Goal: Task Accomplishment & Management: Manage account settings

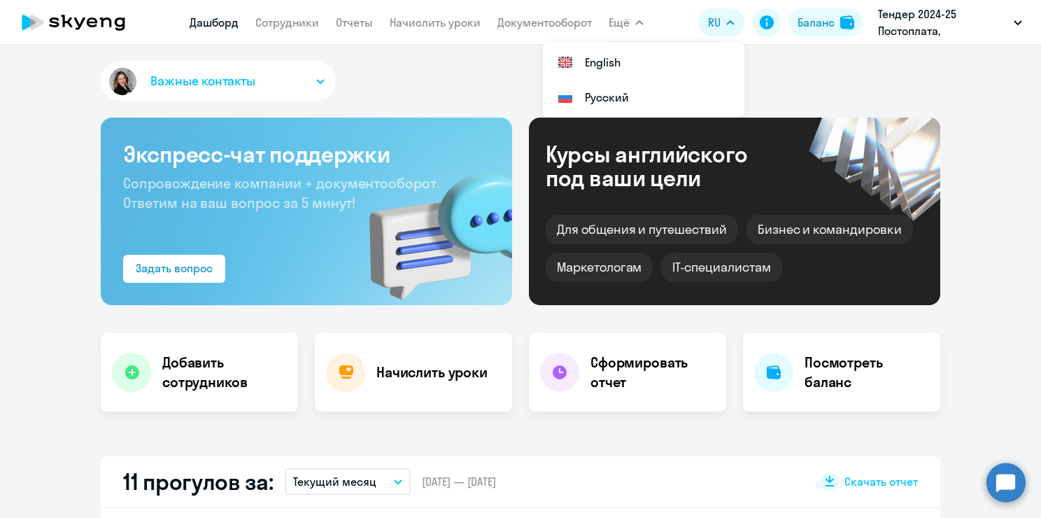
select select "30"
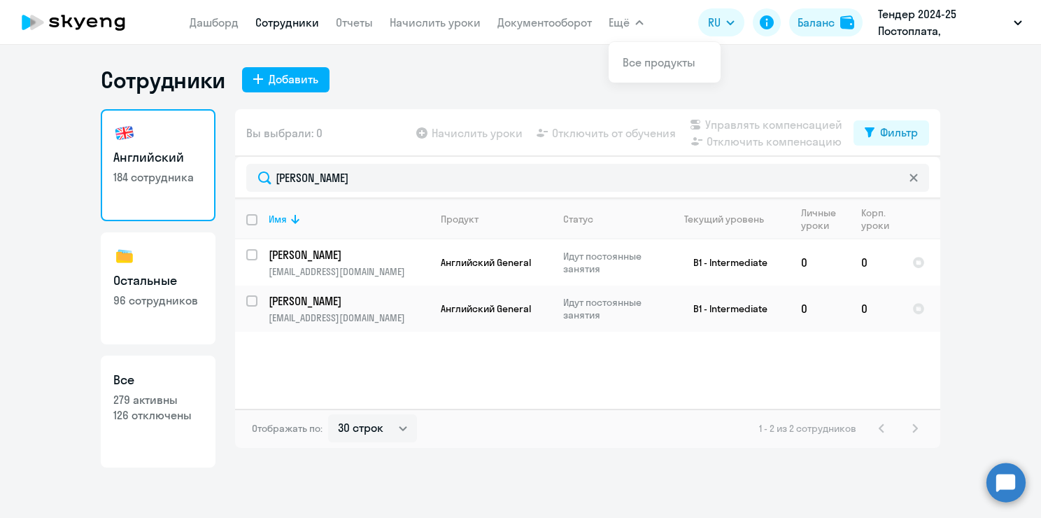
select select "30"
drag, startPoint x: 311, startPoint y: 170, endPoint x: 264, endPoint y: 167, distance: 47.6
click at [264, 167] on input "[PERSON_NAME]" at bounding box center [587, 178] width 683 height 28
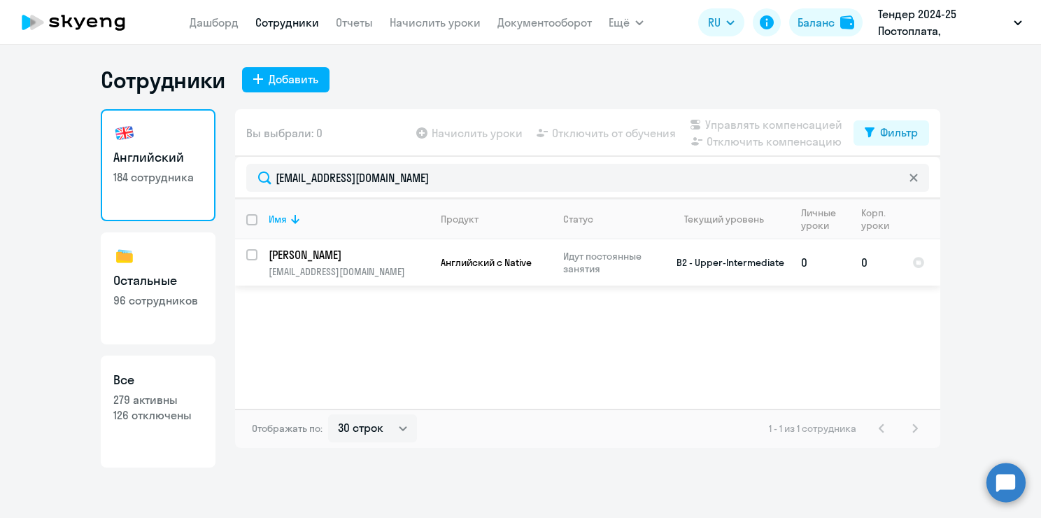
type input "[EMAIL_ADDRESS][DOMAIN_NAME]"
click at [475, 280] on td "Английский с Native" at bounding box center [490, 262] width 122 height 46
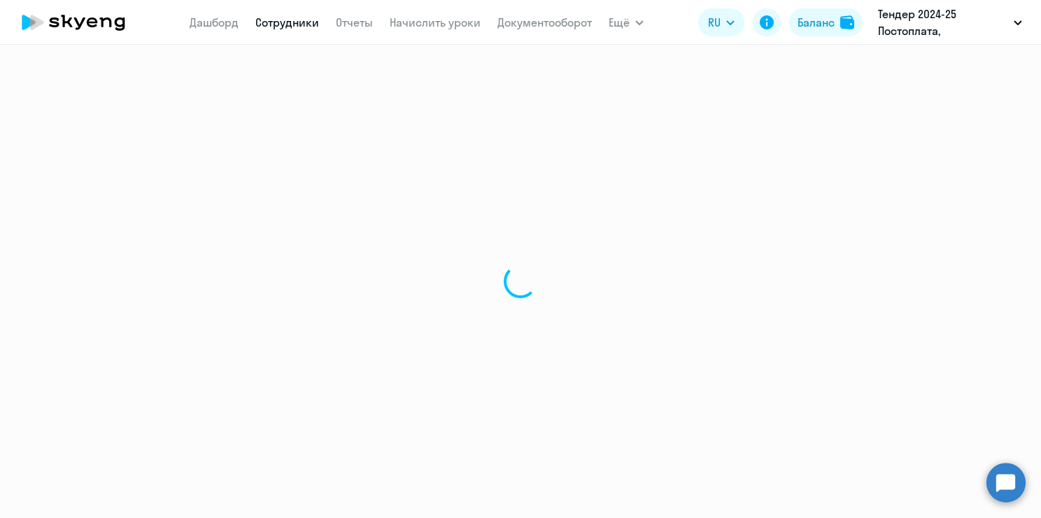
select select "english"
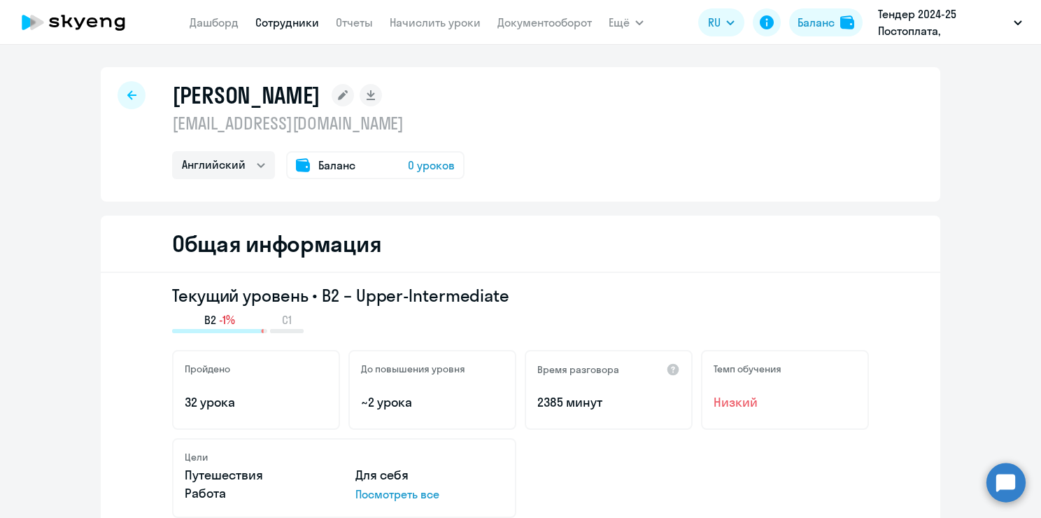
click at [323, 159] on span "Баланс" at bounding box center [336, 165] width 37 height 17
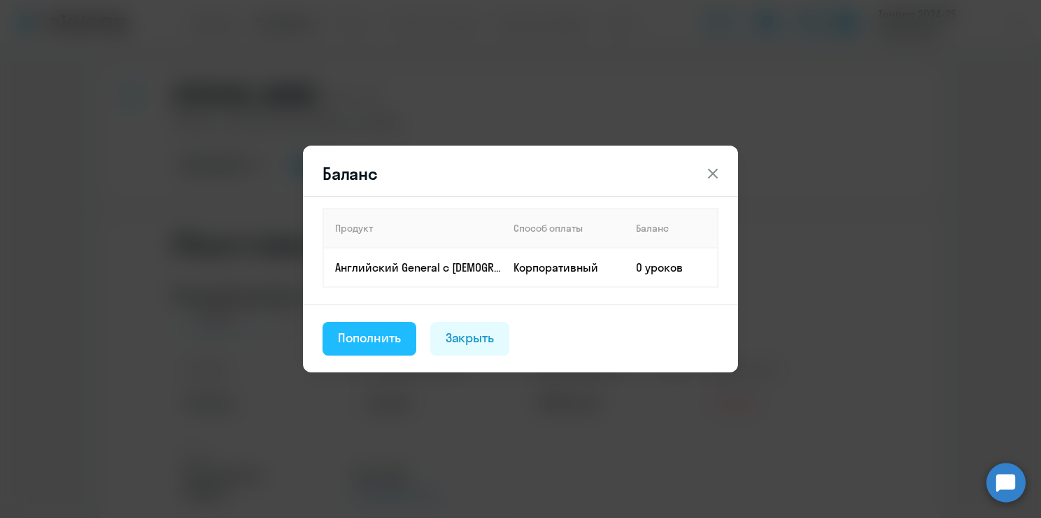
click at [361, 341] on div "Пополнить" at bounding box center [369, 338] width 63 height 18
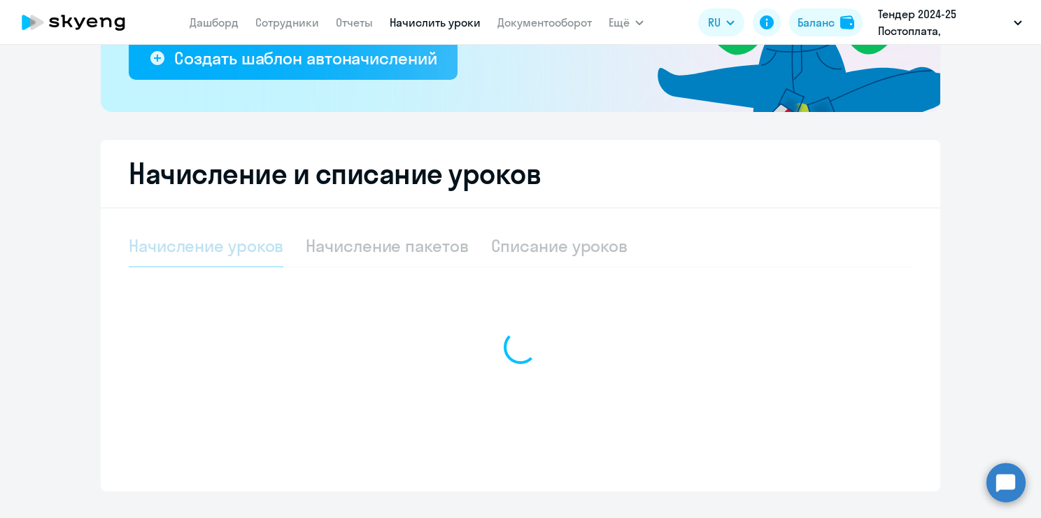
select select "10"
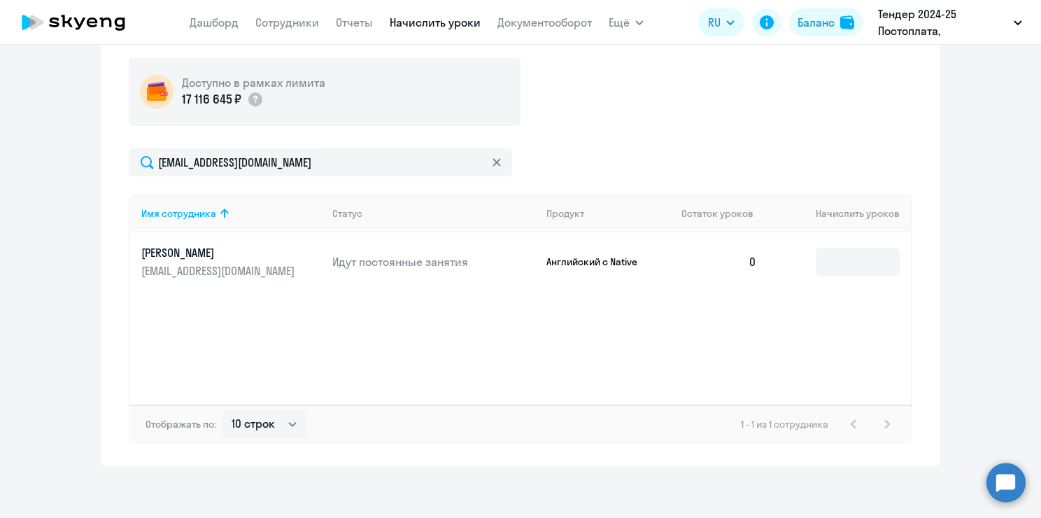
scroll to position [511, 0]
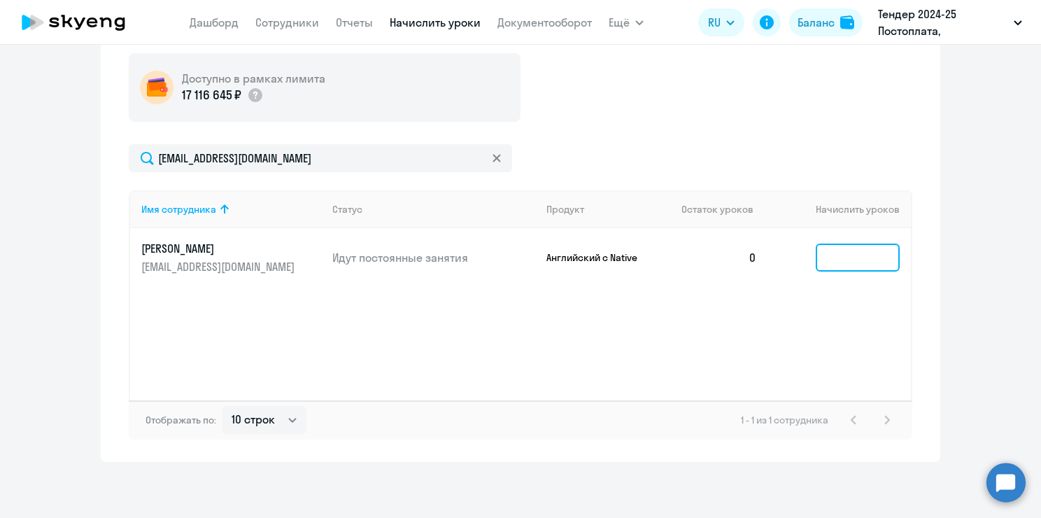
click at [859, 243] on input at bounding box center [857, 257] width 84 height 28
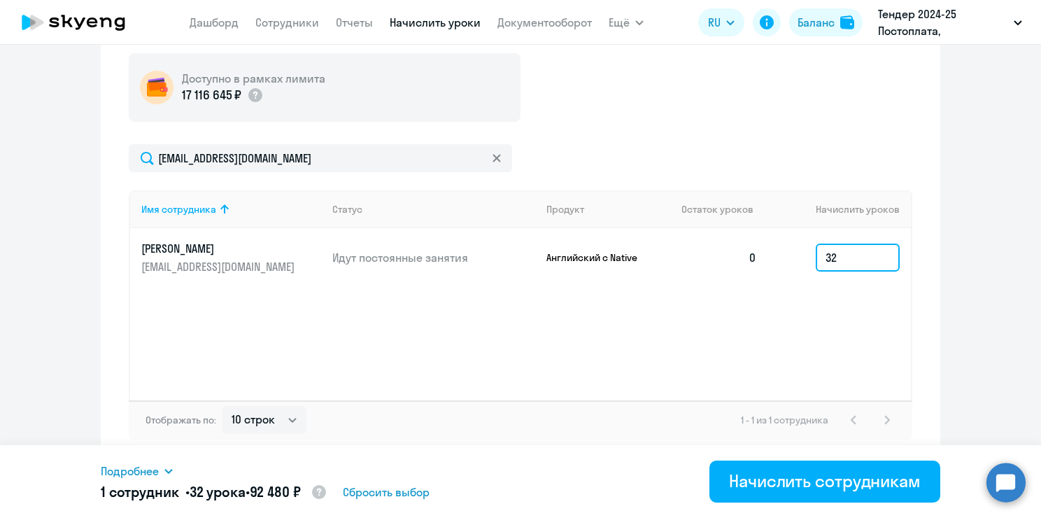
type input "32"
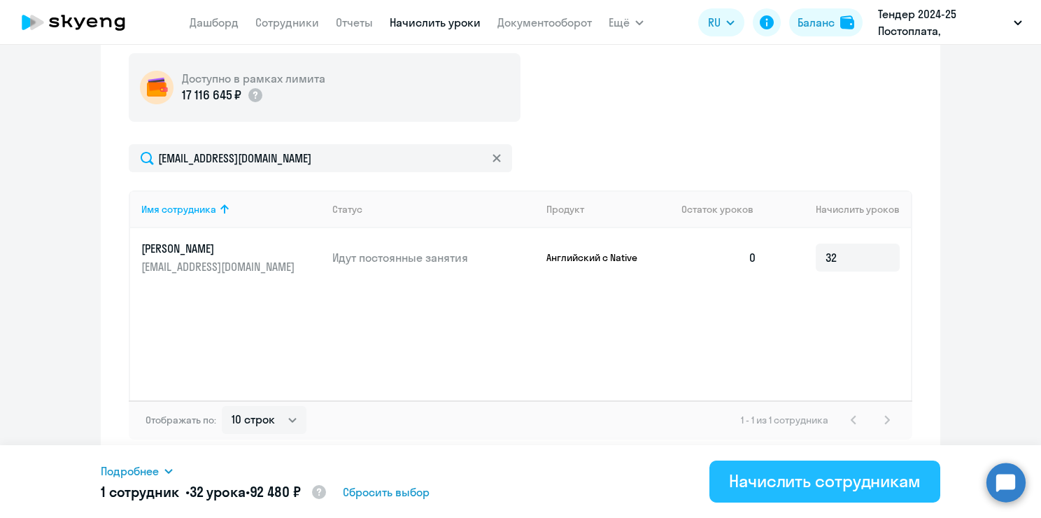
click at [790, 487] on div "Начислить сотрудникам" at bounding box center [825, 480] width 192 height 22
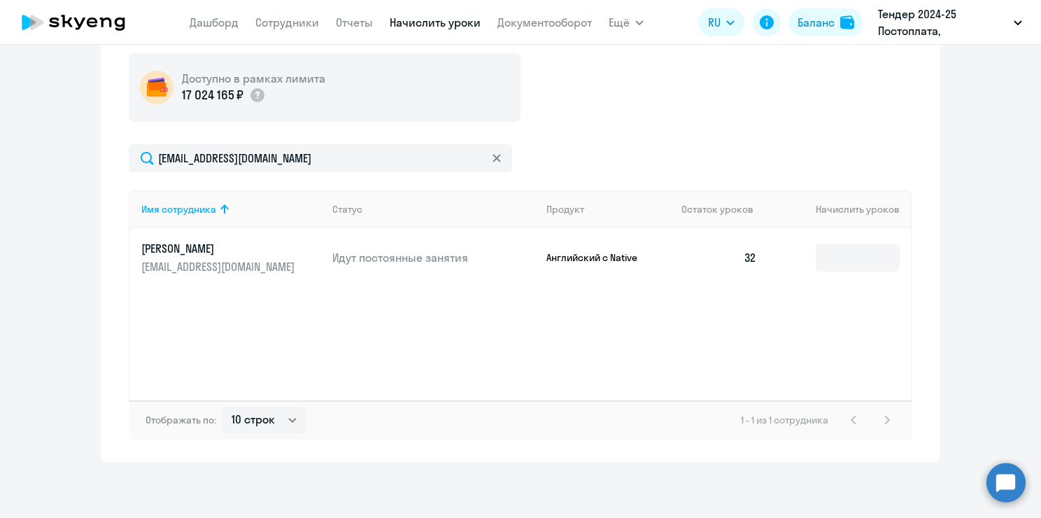
click at [269, 249] on p "[PERSON_NAME]" at bounding box center [219, 248] width 157 height 15
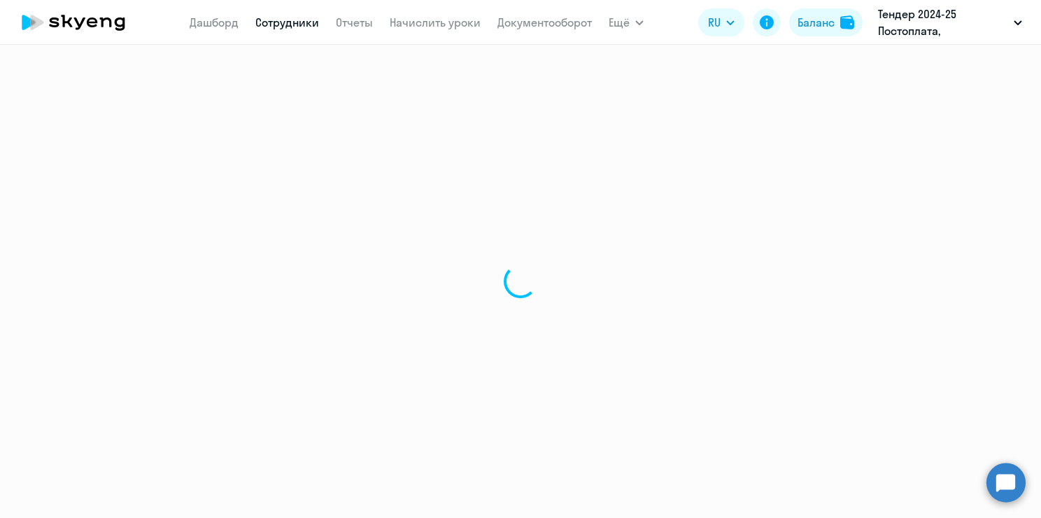
select select "english"
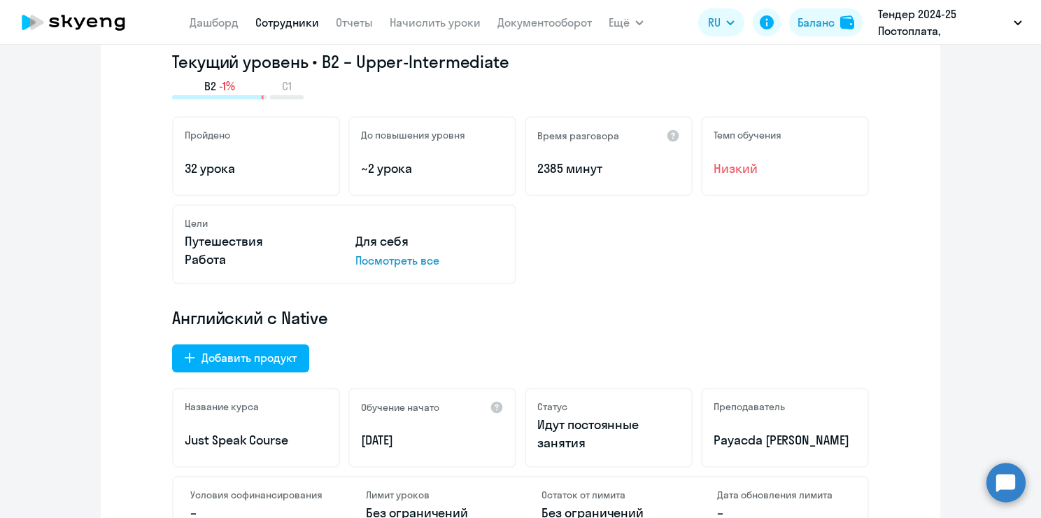
scroll to position [140, 0]
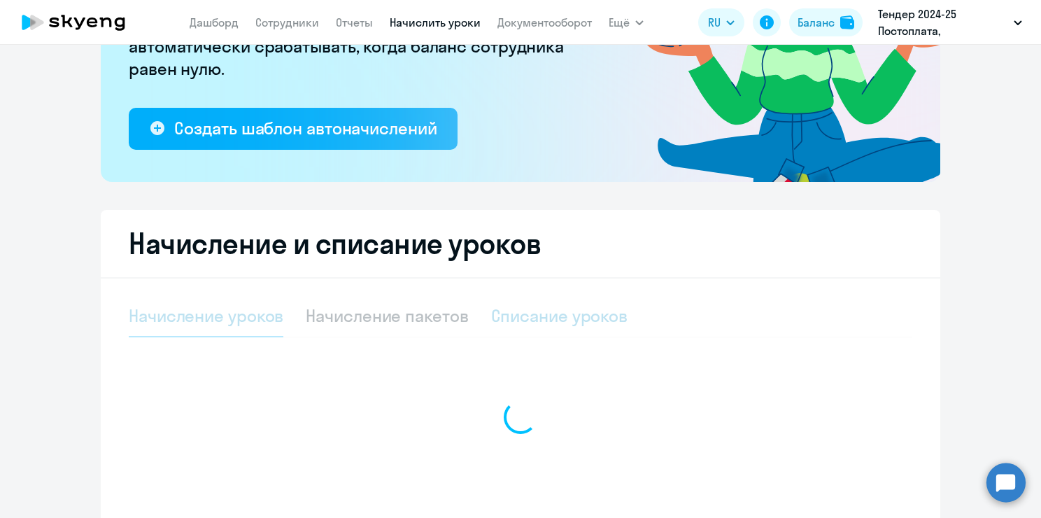
select select "10"
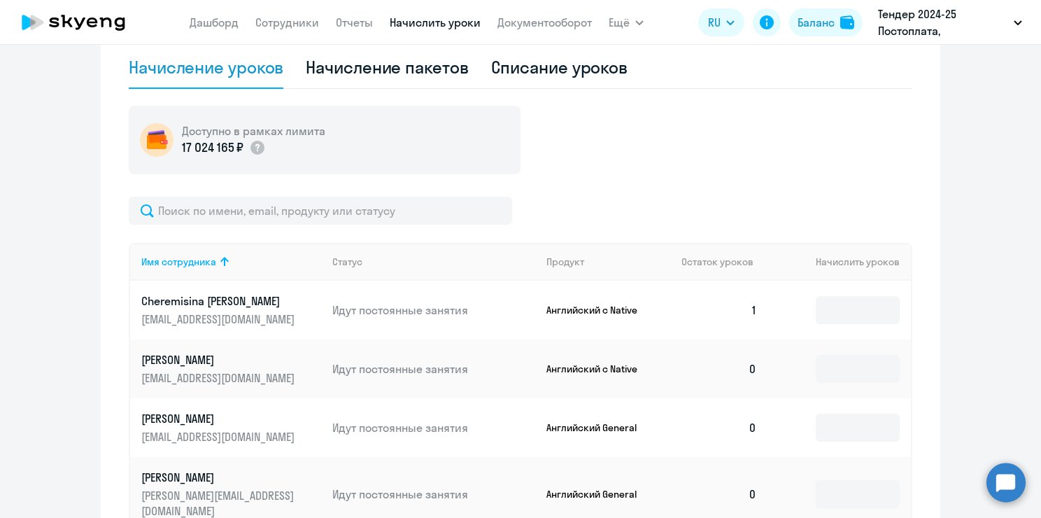
scroll to position [420, 0]
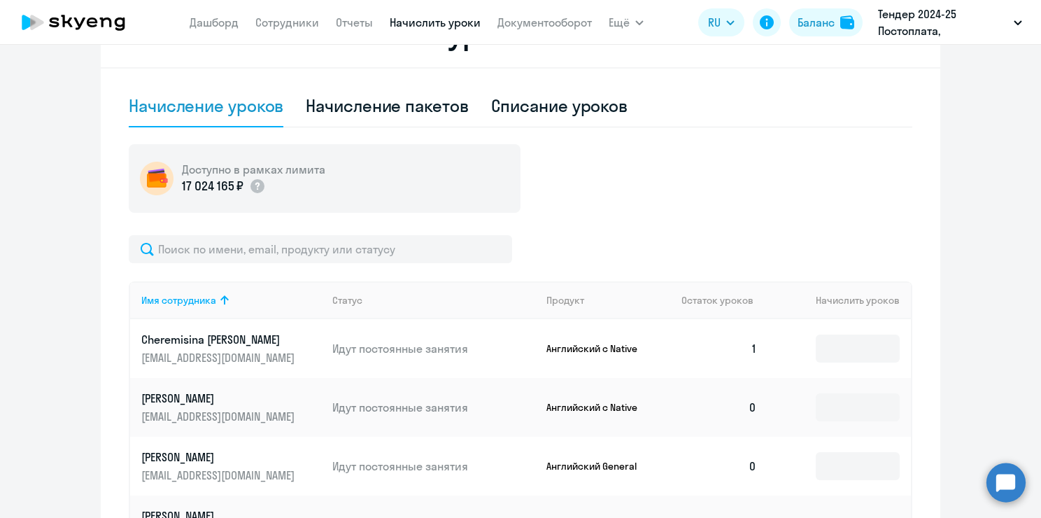
drag, startPoint x: 178, startPoint y: 183, endPoint x: 238, endPoint y: 188, distance: 60.4
click at [238, 188] on div "Доступно в рамках лимита 17 024 165 ₽" at bounding box center [325, 178] width 392 height 69
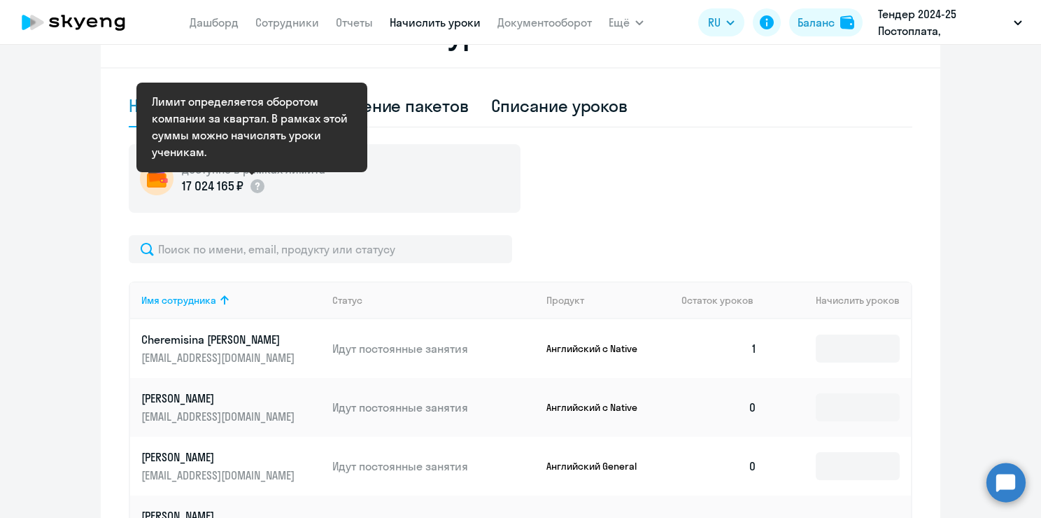
click at [629, 193] on div "Доступно в рамках лимита 17 024 165 ₽" at bounding box center [520, 178] width 783 height 69
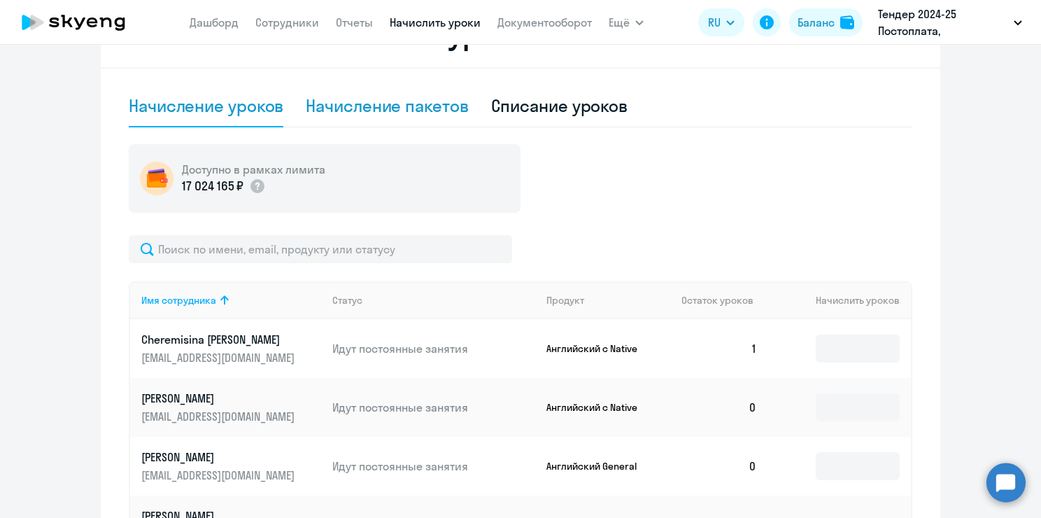
click at [347, 94] on div "Начисление пакетов" at bounding box center [387, 105] width 162 height 22
select select "10"
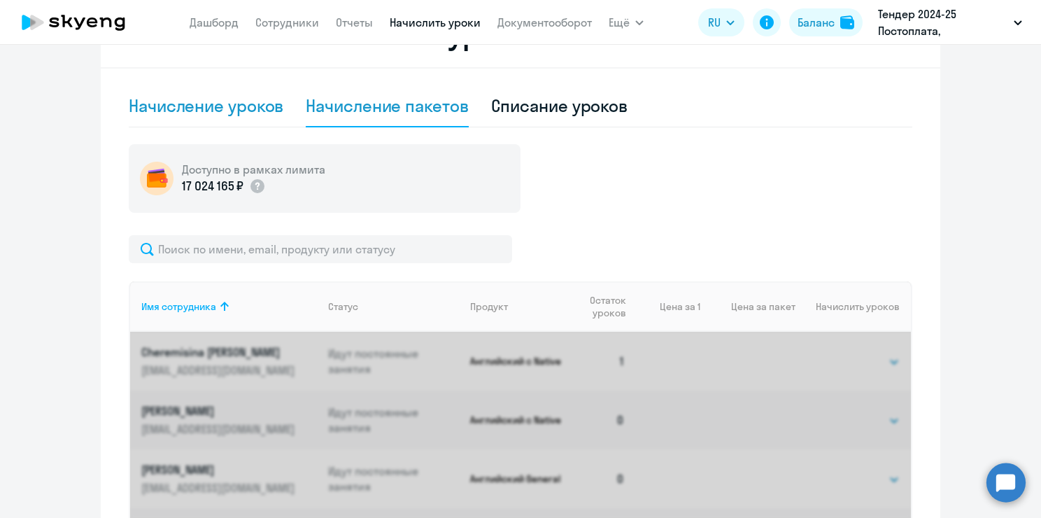
click at [221, 101] on div "Начисление уроков" at bounding box center [206, 105] width 155 height 22
select select "10"
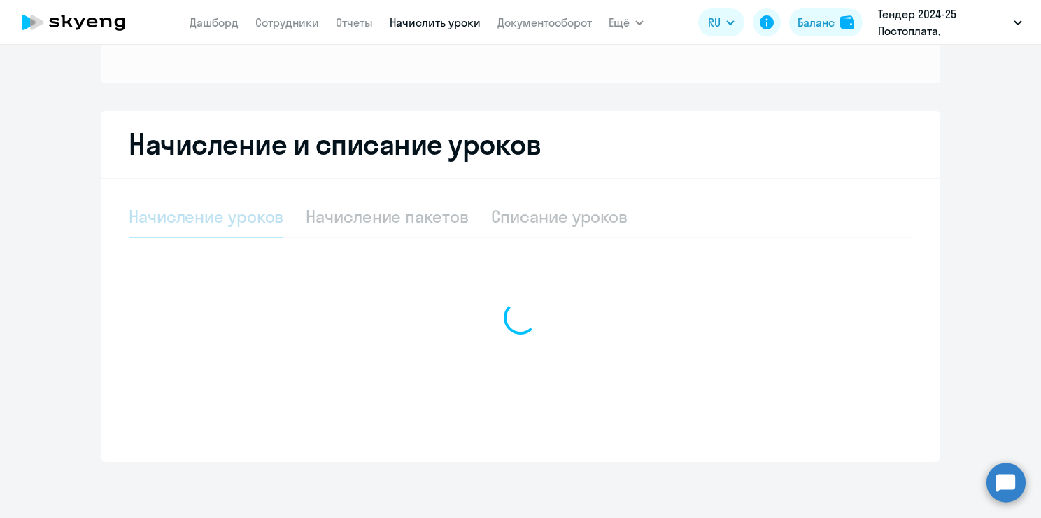
scroll to position [185, 0]
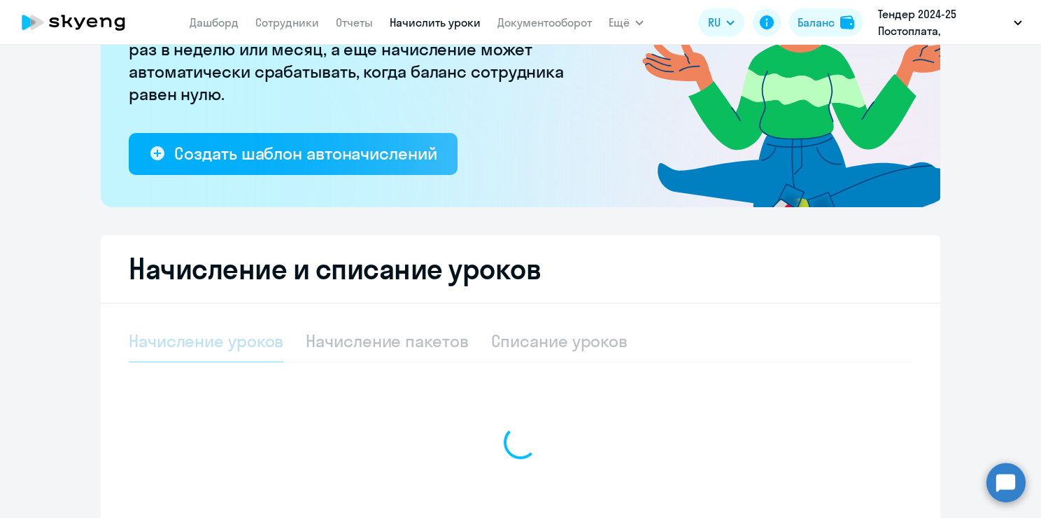
select select "10"
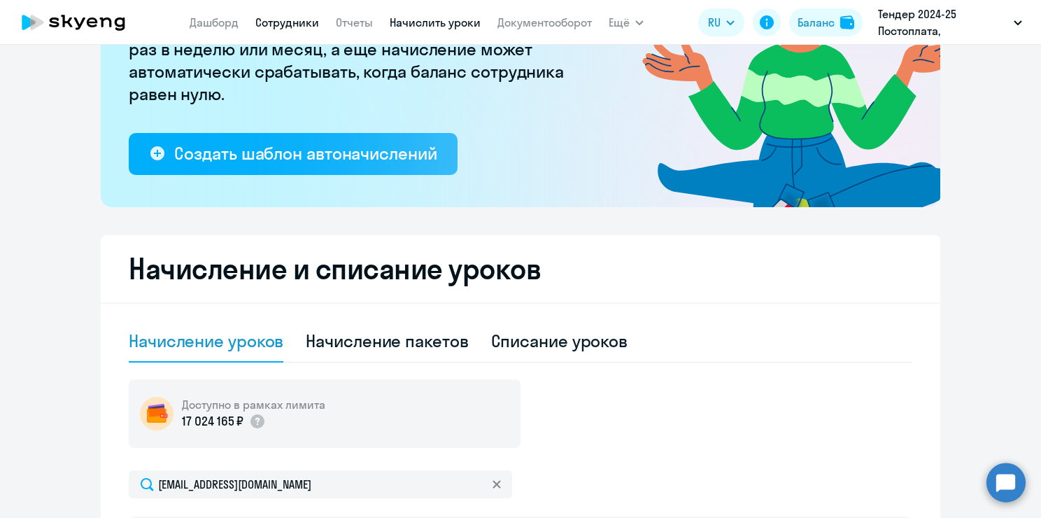
scroll to position [117, 0]
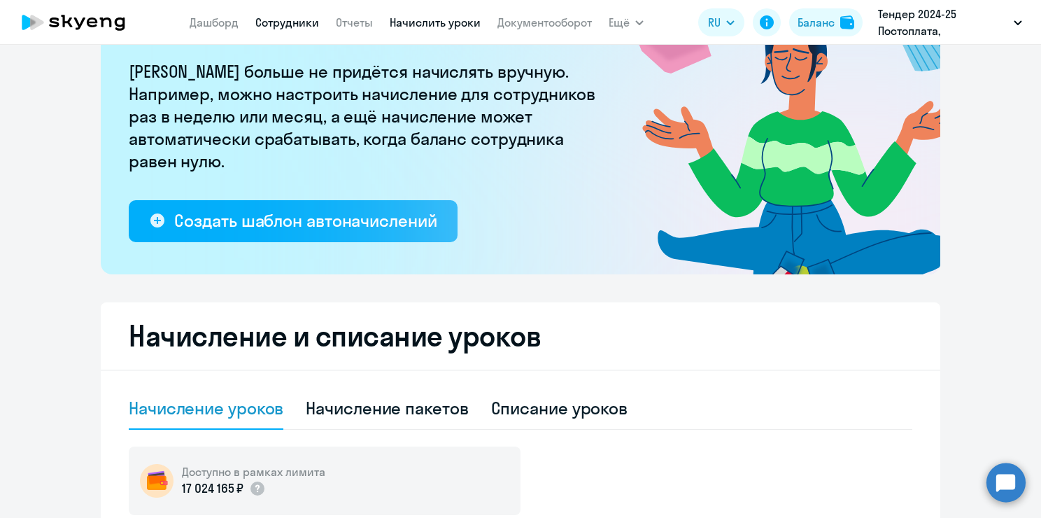
click at [283, 20] on link "Сотрудники" at bounding box center [287, 22] width 64 height 14
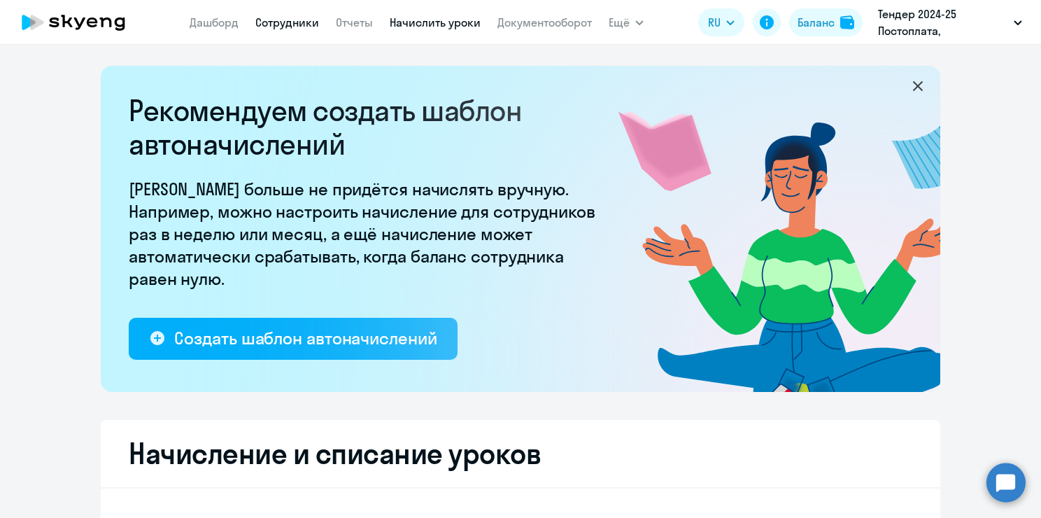
select select "30"
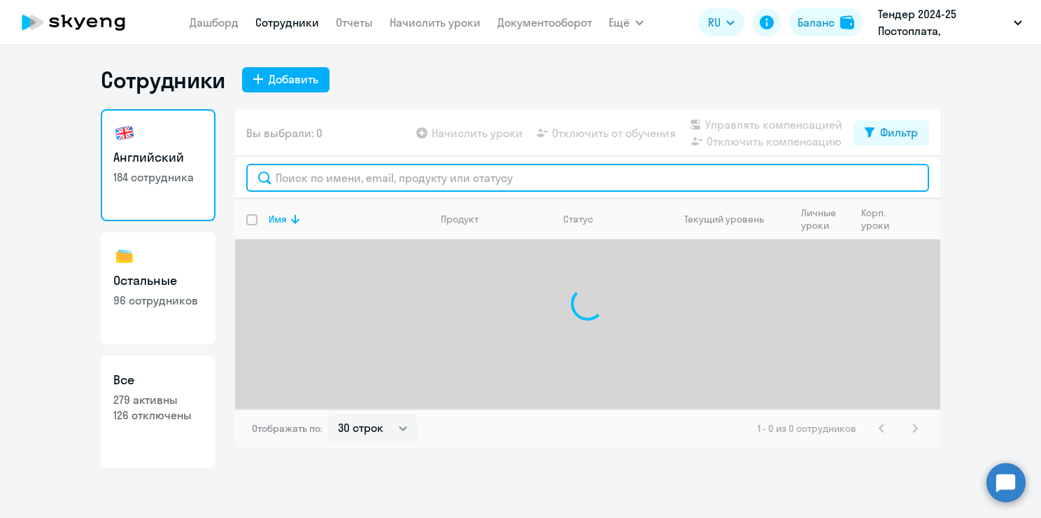
click at [332, 170] on input "text" at bounding box center [587, 178] width 683 height 28
paste input "[EMAIL_ADDRESS][DOMAIN_NAME]"
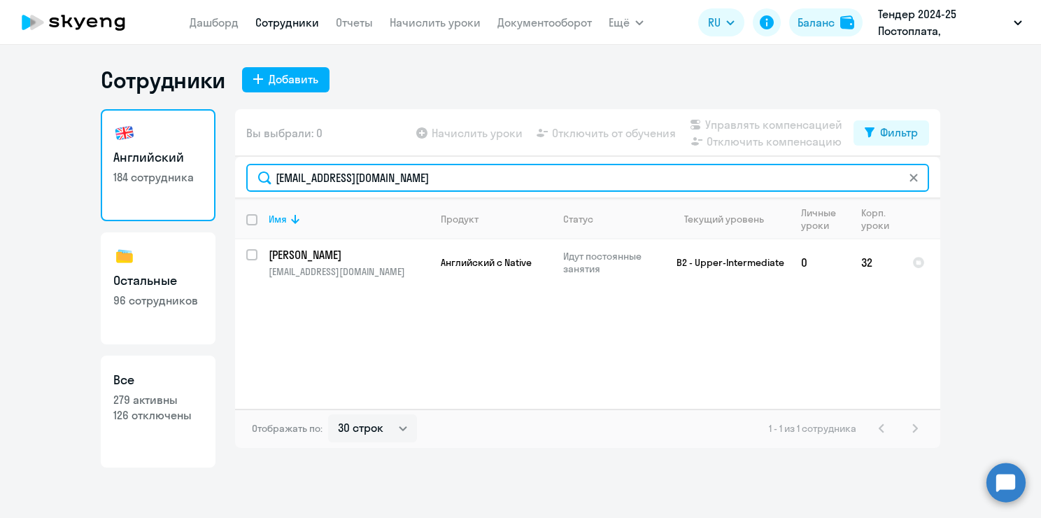
type input "[EMAIL_ADDRESS][DOMAIN_NAME]"
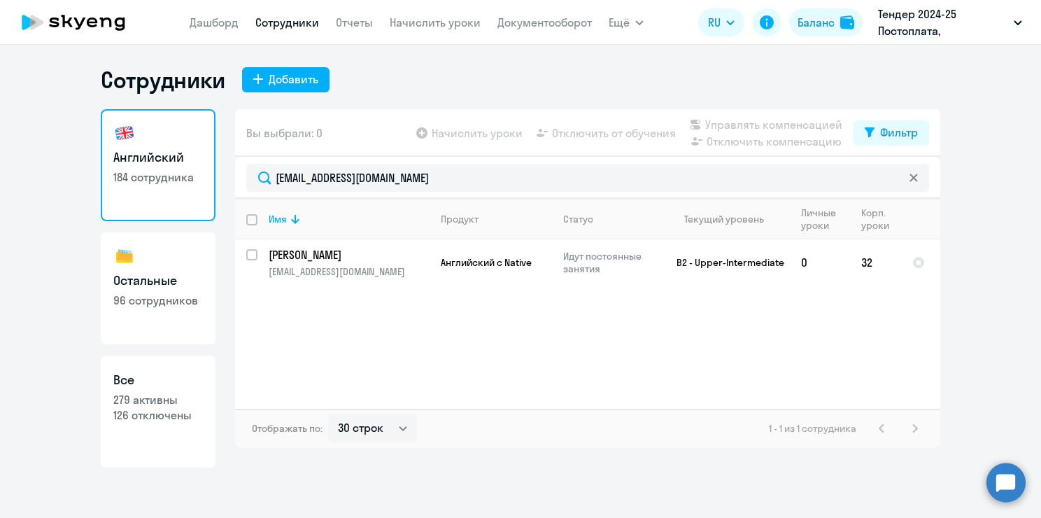
click at [185, 283] on h3 "Остальные" at bounding box center [158, 280] width 90 height 18
select select "30"
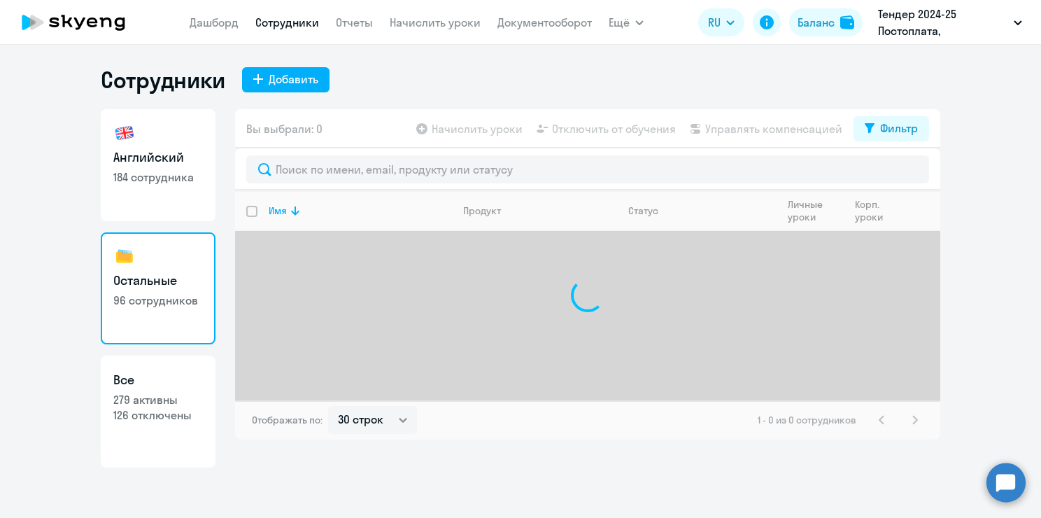
click at [162, 411] on p "126 отключены" at bounding box center [158, 414] width 90 height 15
select select "30"
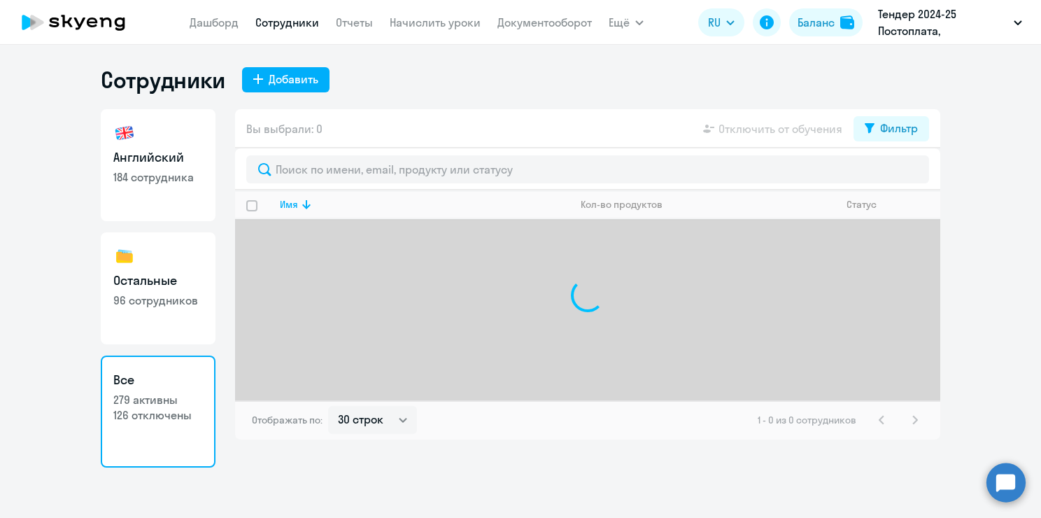
click at [162, 299] on p "96 сотрудников" at bounding box center [158, 299] width 90 height 15
select select "30"
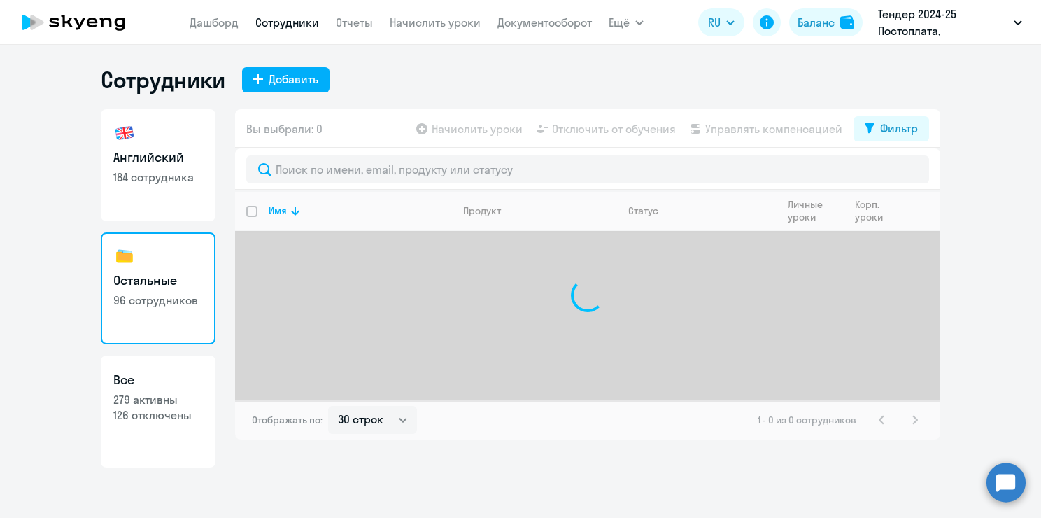
click at [148, 168] on link "Английский 184 сотрудника" at bounding box center [158, 165] width 115 height 112
select select "30"
